Goal: Check status: Check status

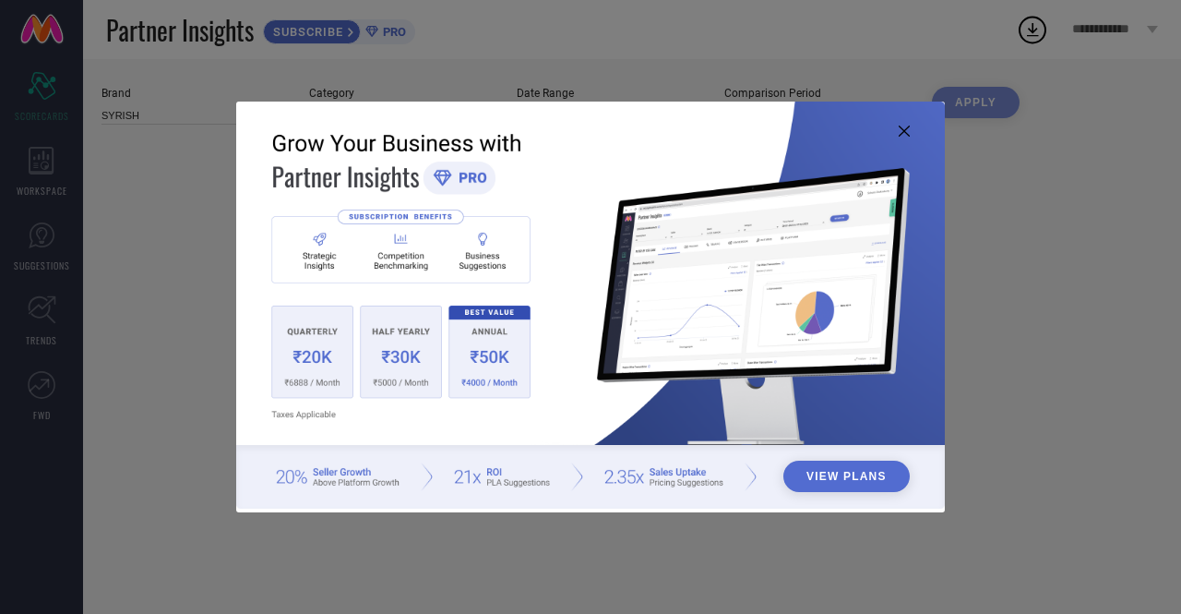
type input "All"
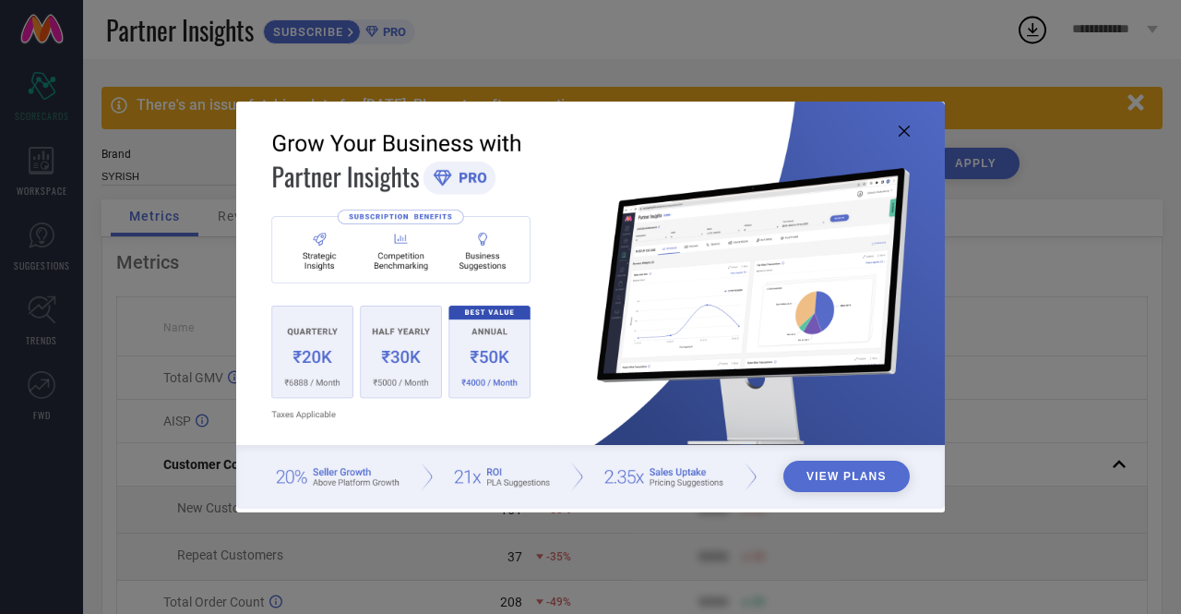
click at [903, 126] on icon at bounding box center [904, 131] width 11 height 11
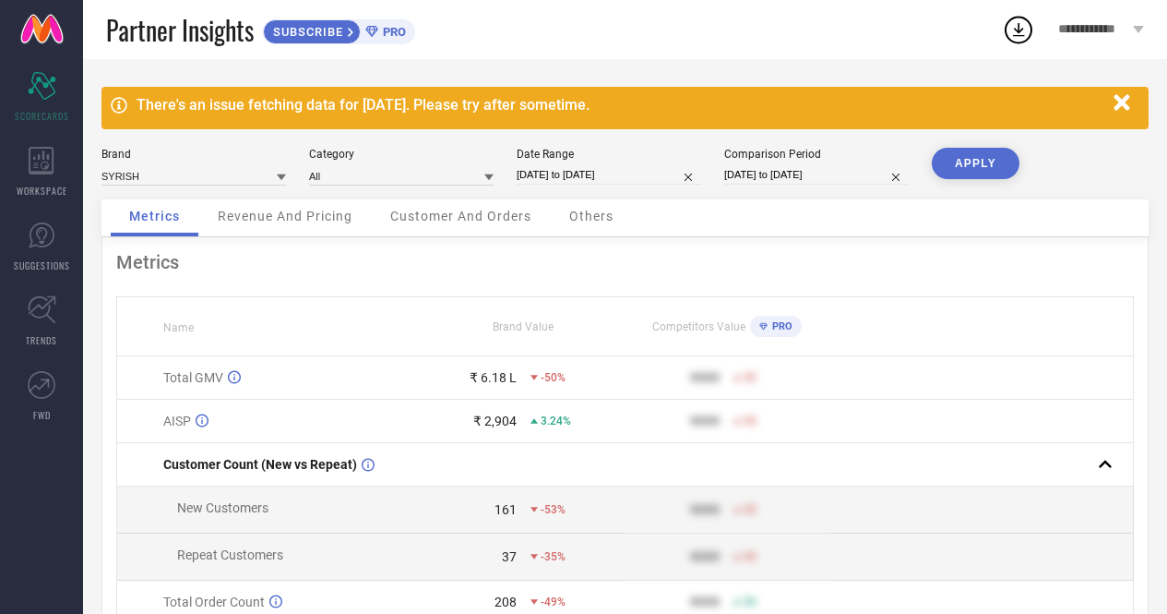
select select "6"
select select "2025"
select select "7"
select select "2025"
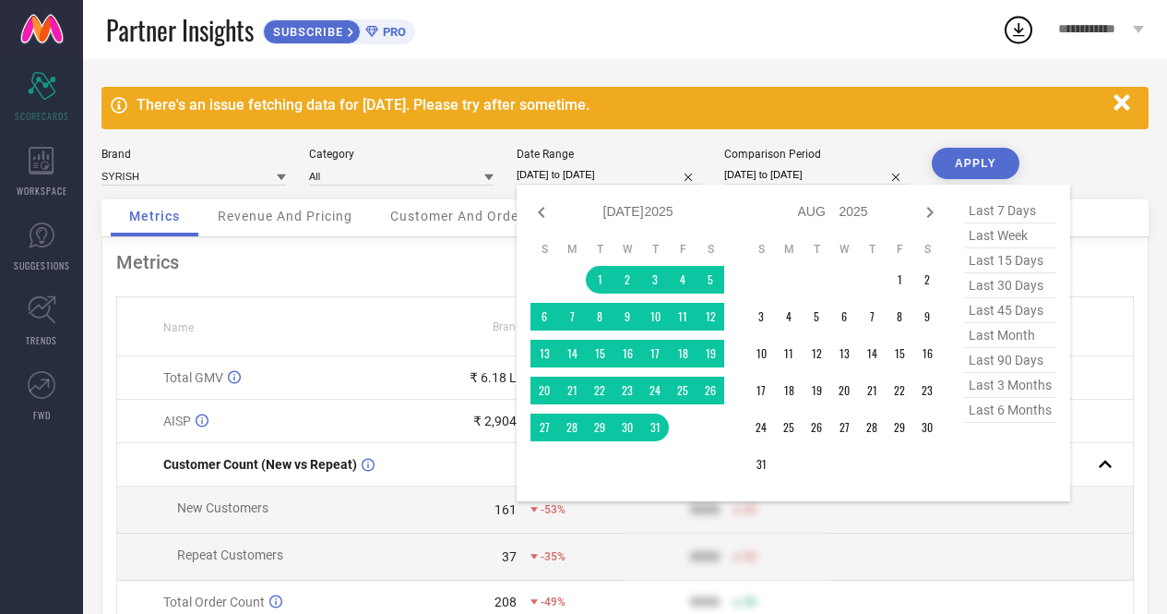
click at [555, 174] on input "[DATE] to [DATE]" at bounding box center [609, 174] width 185 height 19
click at [933, 219] on icon at bounding box center [930, 212] width 22 height 22
select select "7"
select select "2025"
select select "8"
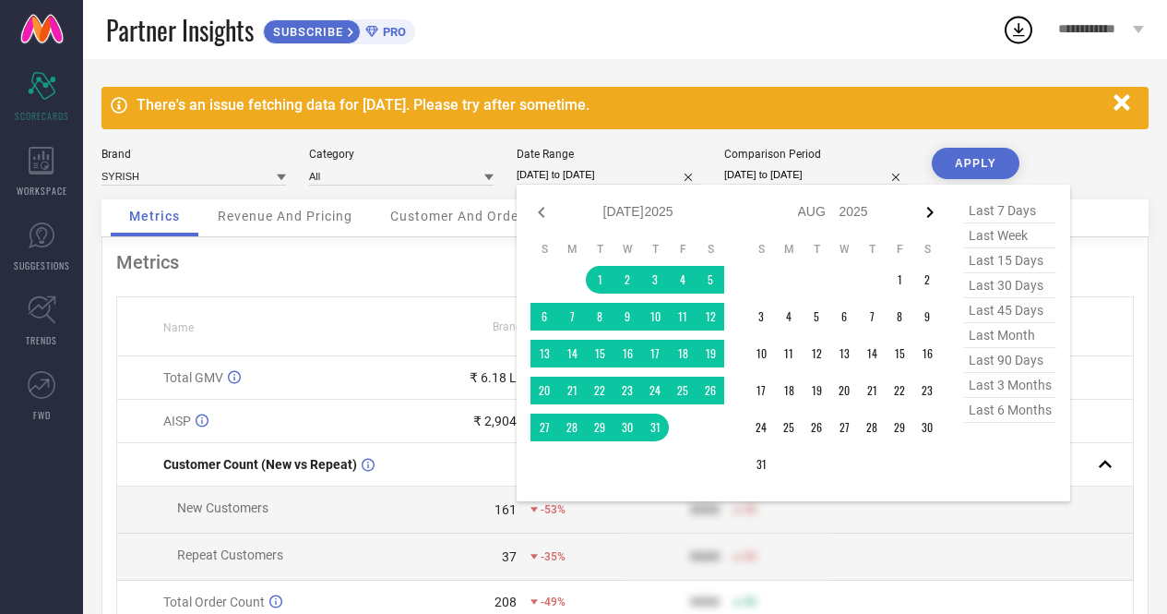
select select "2025"
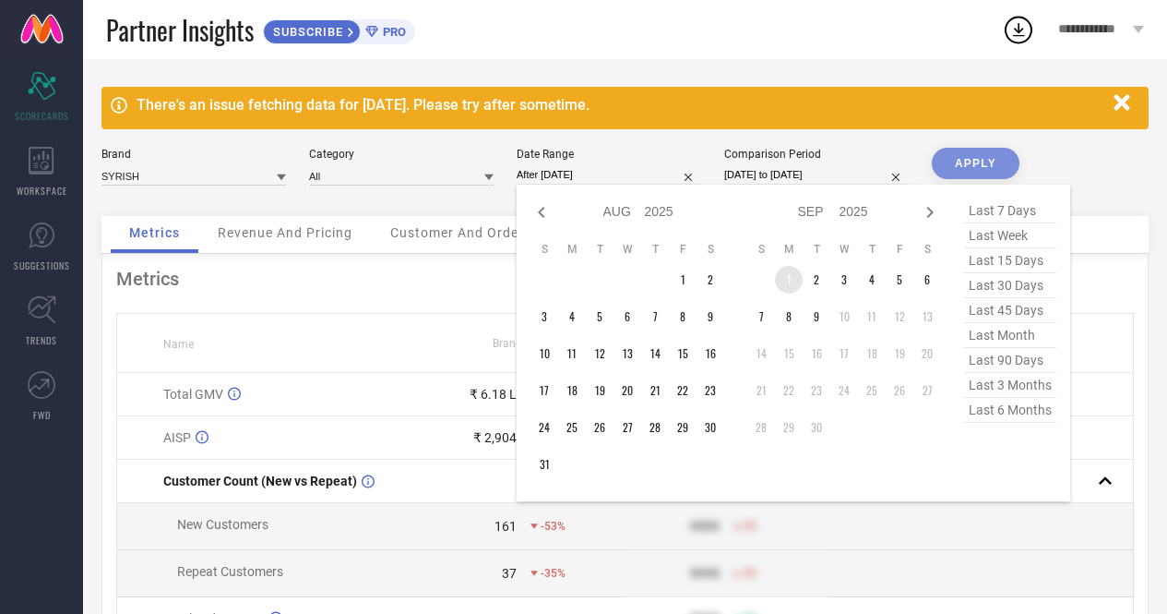
click at [784, 275] on td "1" at bounding box center [789, 280] width 28 height 28
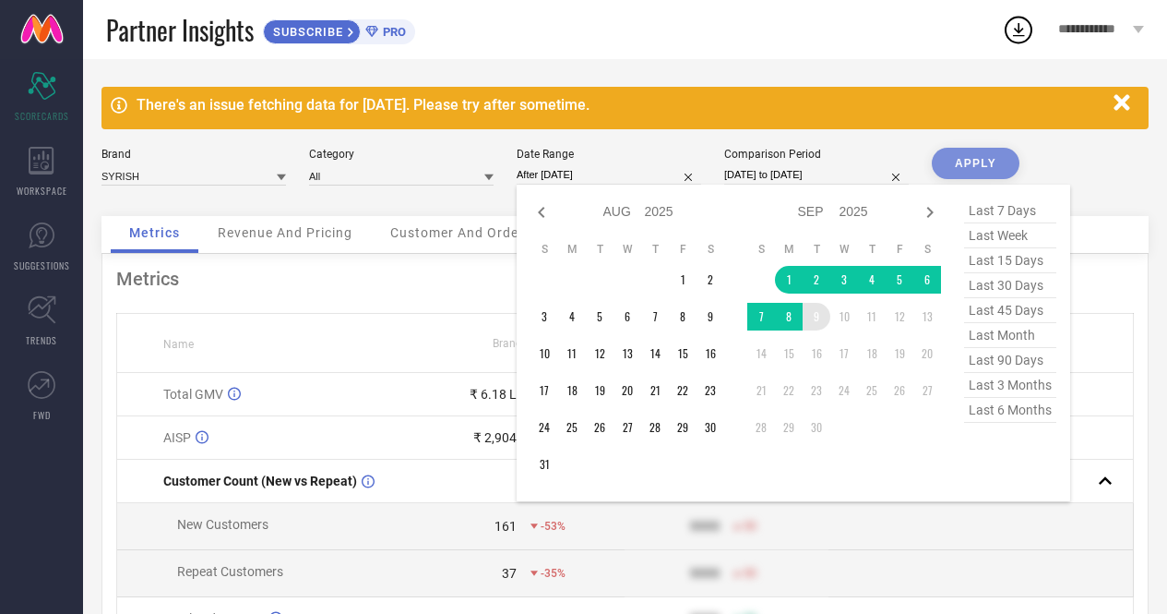
type input "[DATE] to [DATE]"
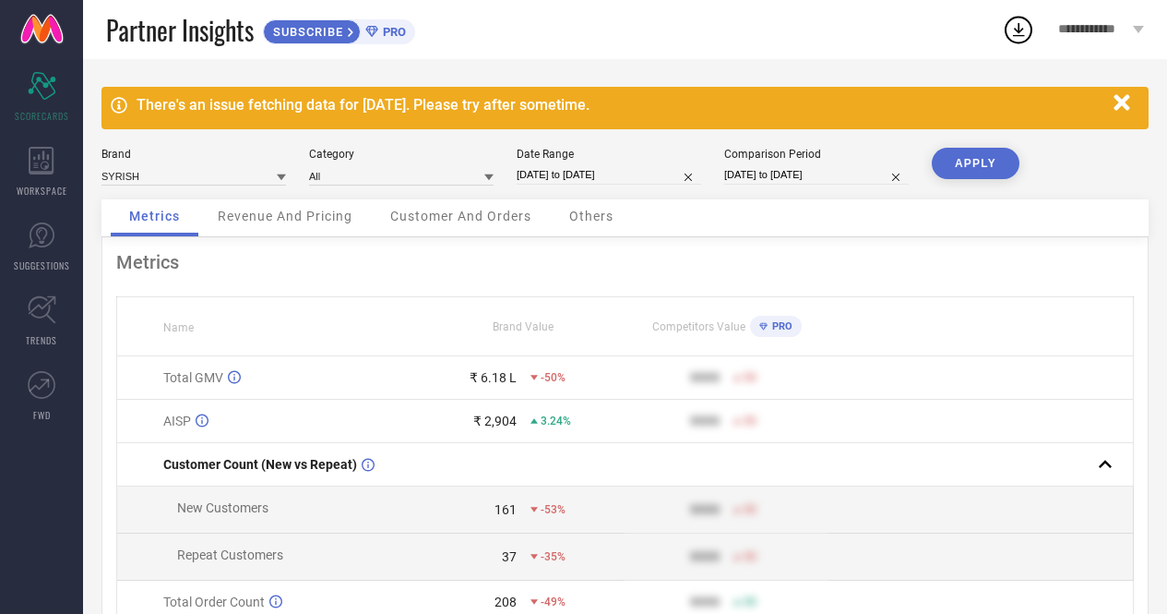
click at [972, 166] on button "APPLY" at bounding box center [976, 163] width 88 height 31
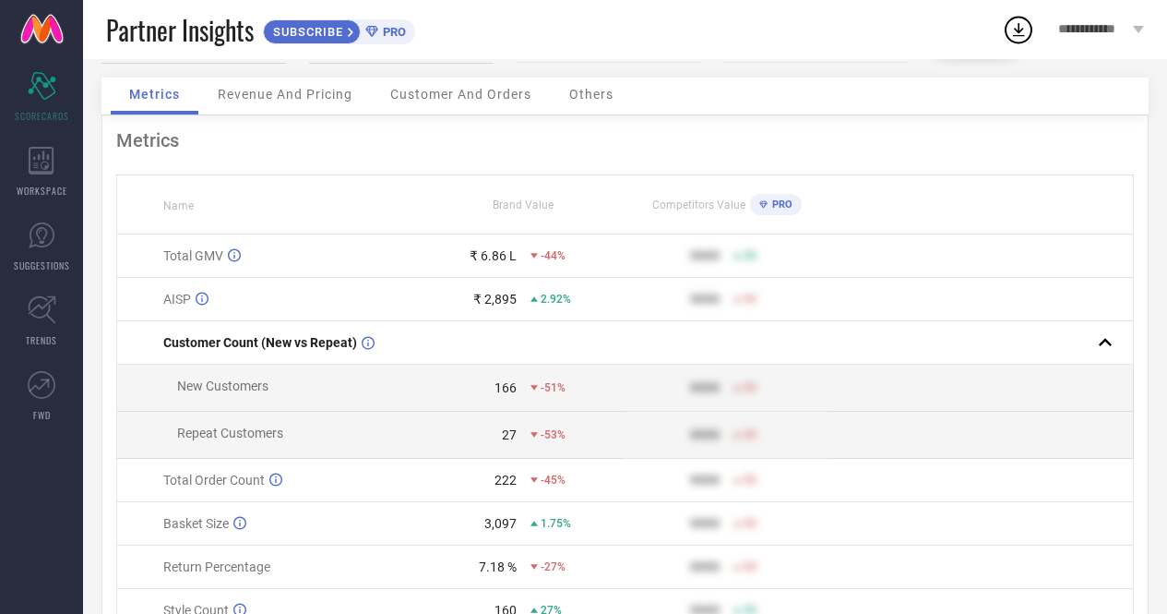
scroll to position [126, 0]
